Goal: Communication & Community: Connect with others

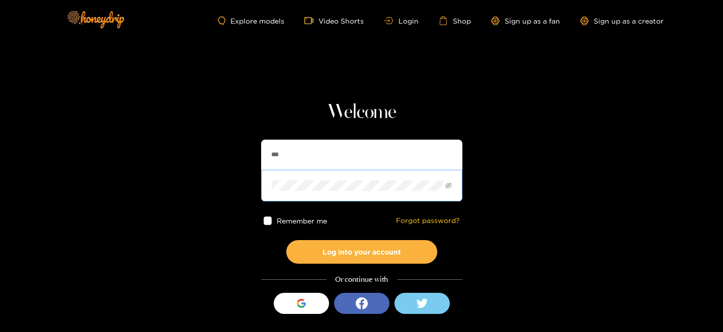
type input "**********"
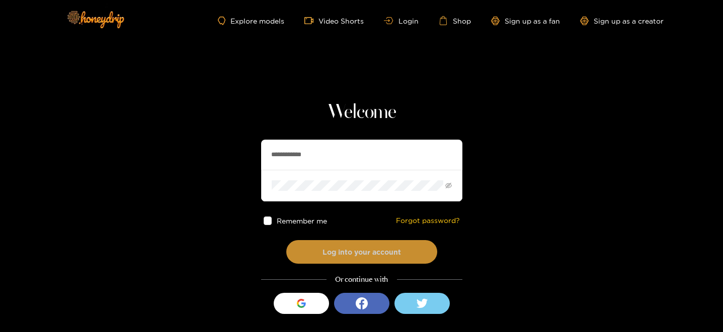
click at [311, 241] on button "Log into your account" at bounding box center [361, 252] width 151 height 24
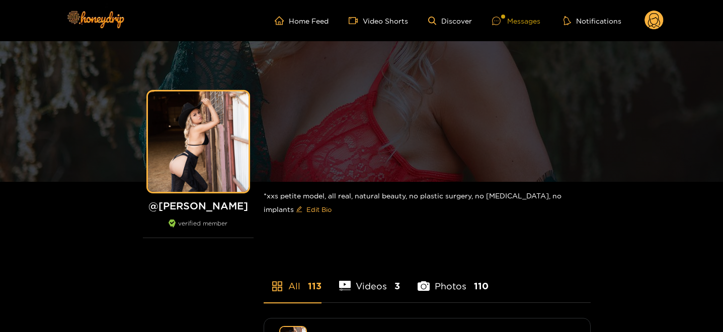
click at [521, 15] on div "Messages" at bounding box center [516, 21] width 48 height 12
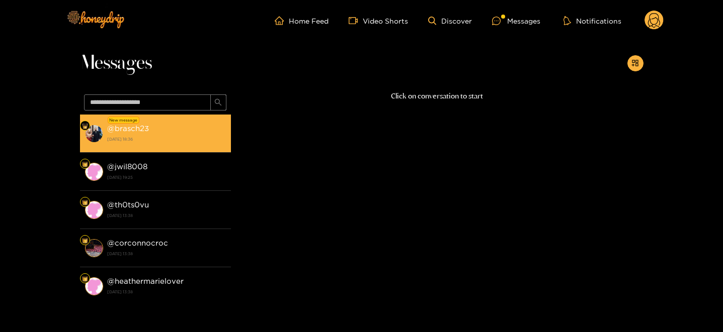
click at [130, 127] on strong "@ brasch23" at bounding box center [128, 128] width 42 height 9
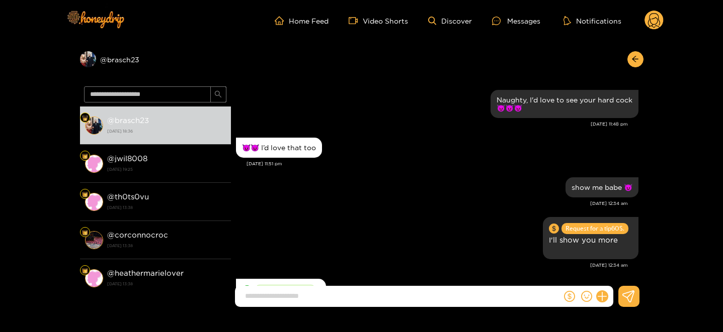
scroll to position [936, 0]
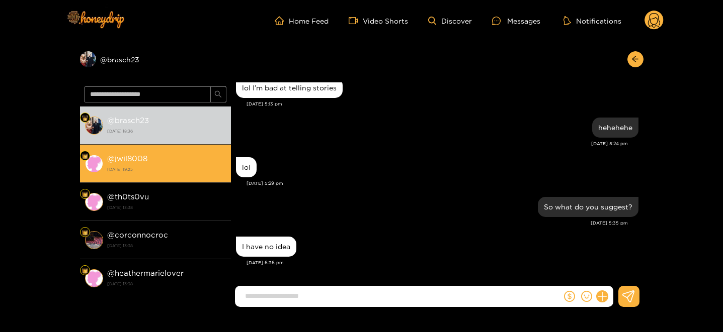
click at [154, 148] on li "@ jwil8008 [DATE] 19:25" at bounding box center [155, 164] width 151 height 38
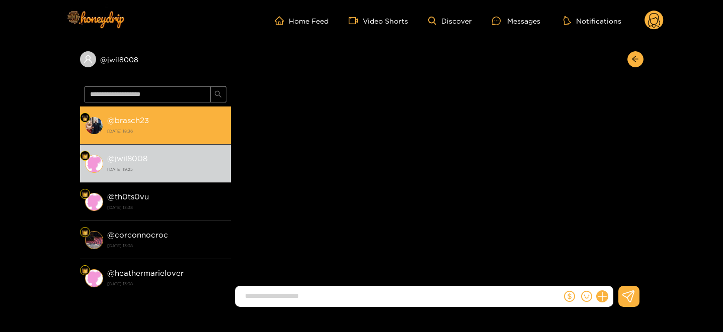
click at [149, 133] on strong "[DATE] 18:36" at bounding box center [166, 131] width 119 height 9
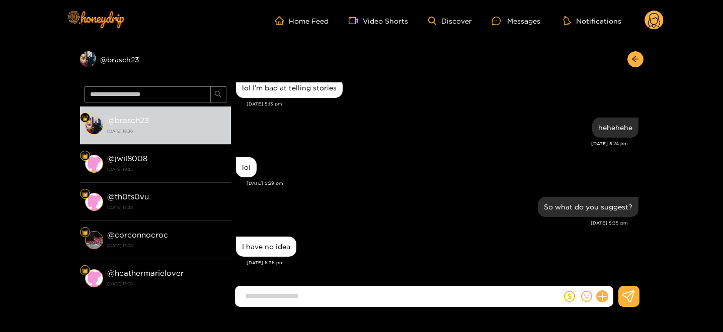
scroll to position [936, 0]
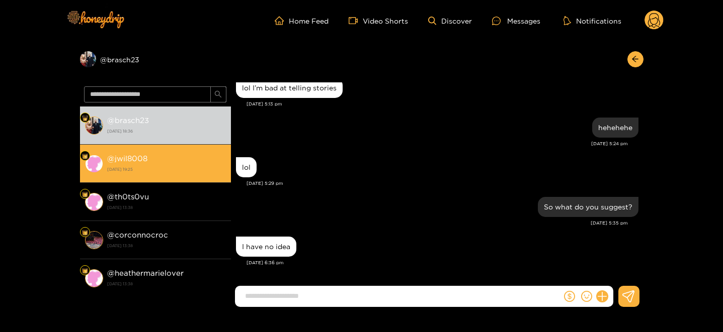
drag, startPoint x: 189, startPoint y: 174, endPoint x: 182, endPoint y: 153, distance: 21.2
click at [189, 173] on strong "[DATE] 19:25" at bounding box center [166, 169] width 119 height 9
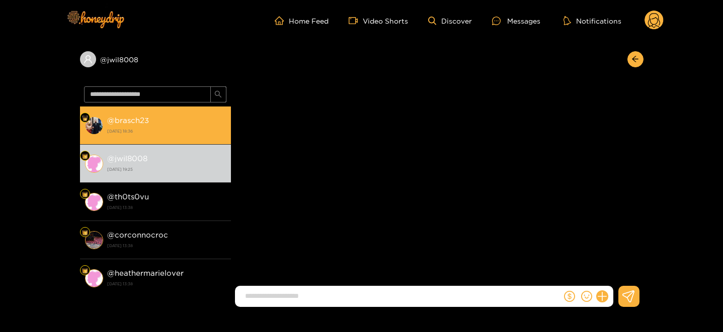
click at [178, 136] on div "@ brasch23 [DATE] 18:36" at bounding box center [166, 125] width 119 height 23
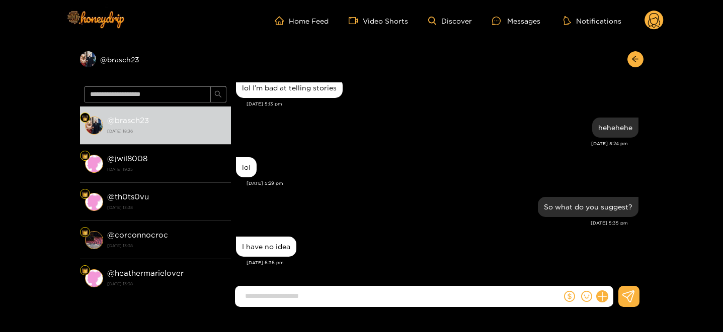
scroll to position [936, 0]
click at [272, 315] on div at bounding box center [437, 300] width 412 height 29
click at [255, 295] on input at bounding box center [400, 296] width 321 height 17
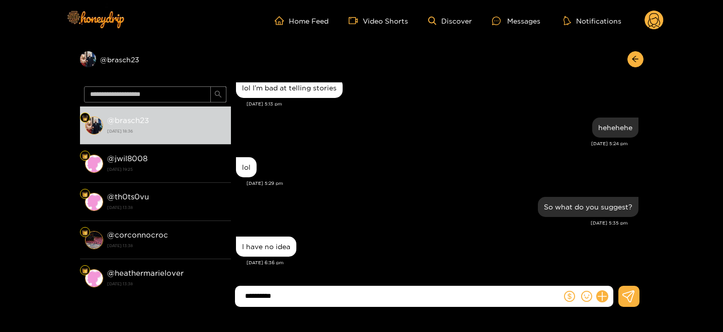
type input "*********"
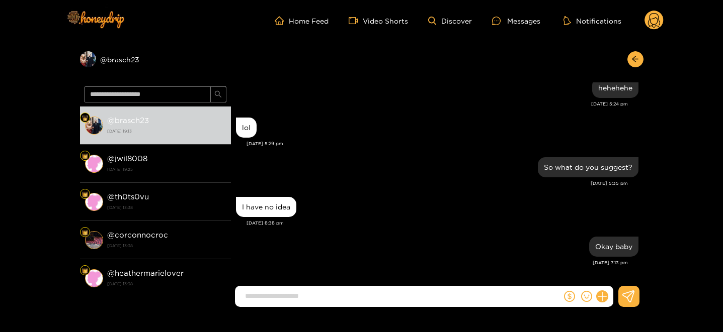
scroll to position [5, 0]
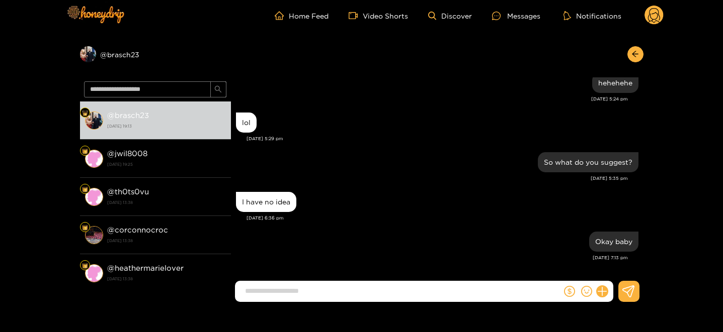
click at [659, 16] on icon at bounding box center [654, 17] width 12 height 18
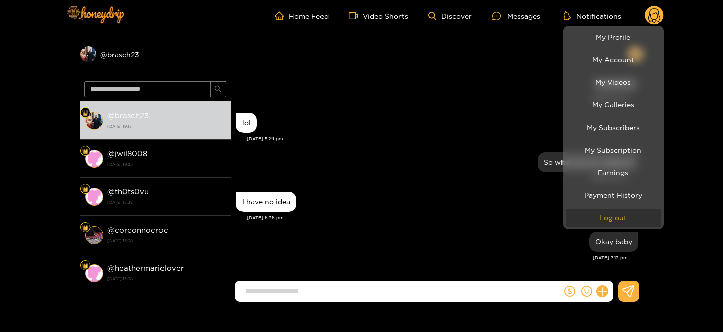
click at [634, 213] on button "Log out" at bounding box center [613, 218] width 96 height 18
